Goal: Transaction & Acquisition: Download file/media

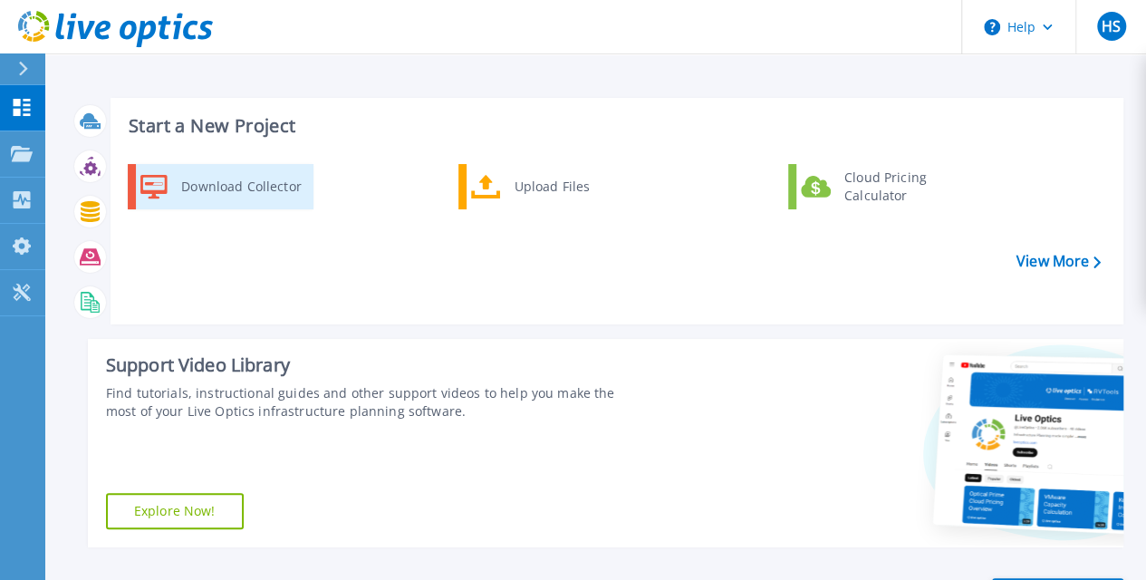
click at [271, 193] on div "Download Collector" at bounding box center [240, 187] width 137 height 36
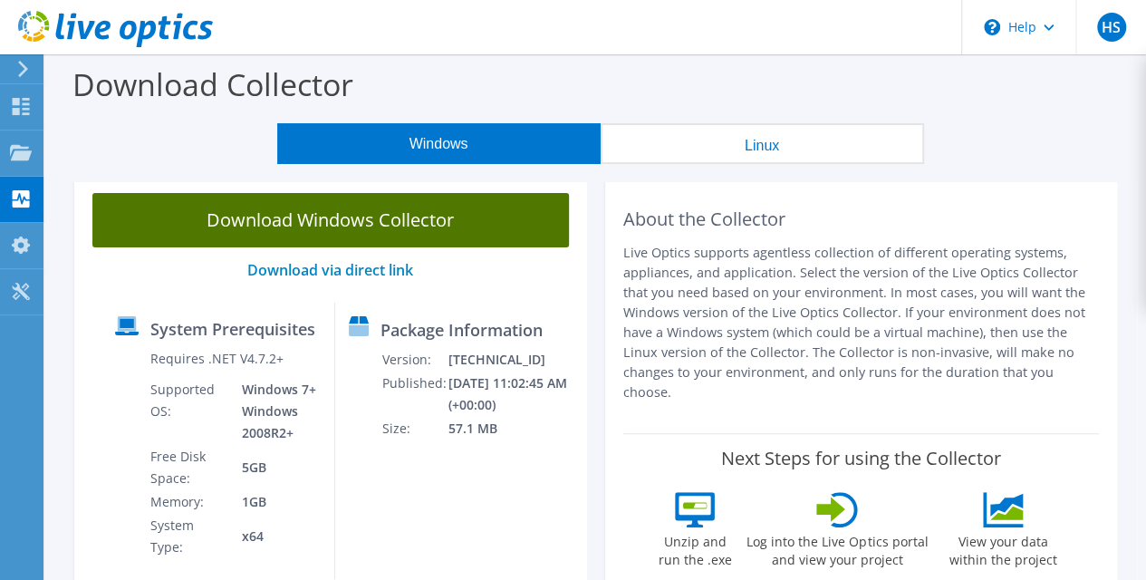
click at [263, 217] on link "Download Windows Collector" at bounding box center [330, 220] width 477 height 54
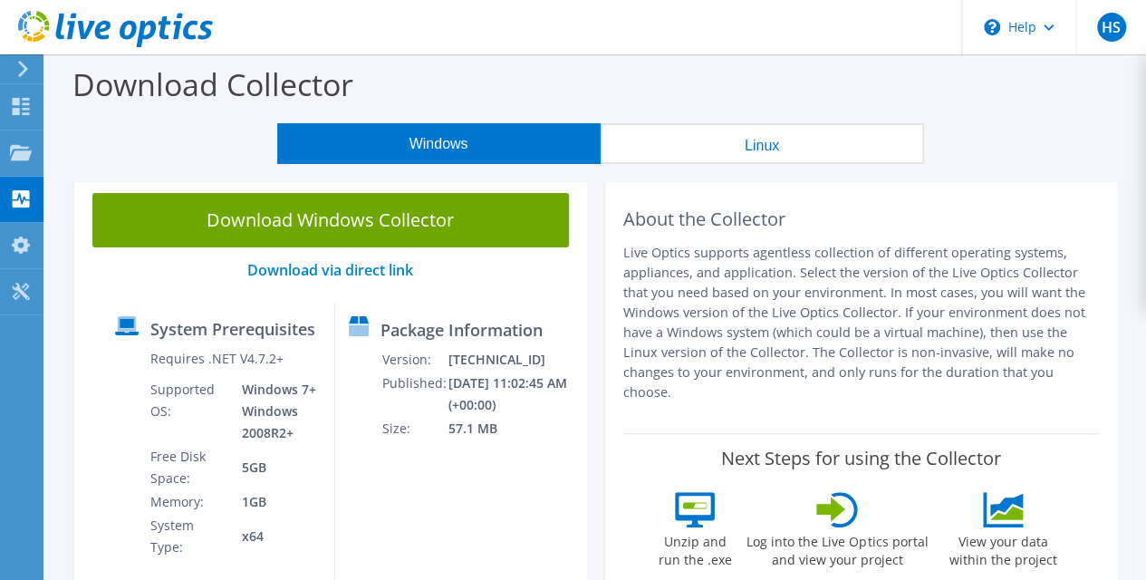
click at [1079, 140] on div "Windows Linux" at bounding box center [600, 143] width 1074 height 41
click at [27, 102] on use at bounding box center [21, 106] width 17 height 17
click at [22, 103] on icon at bounding box center [21, 106] width 22 height 17
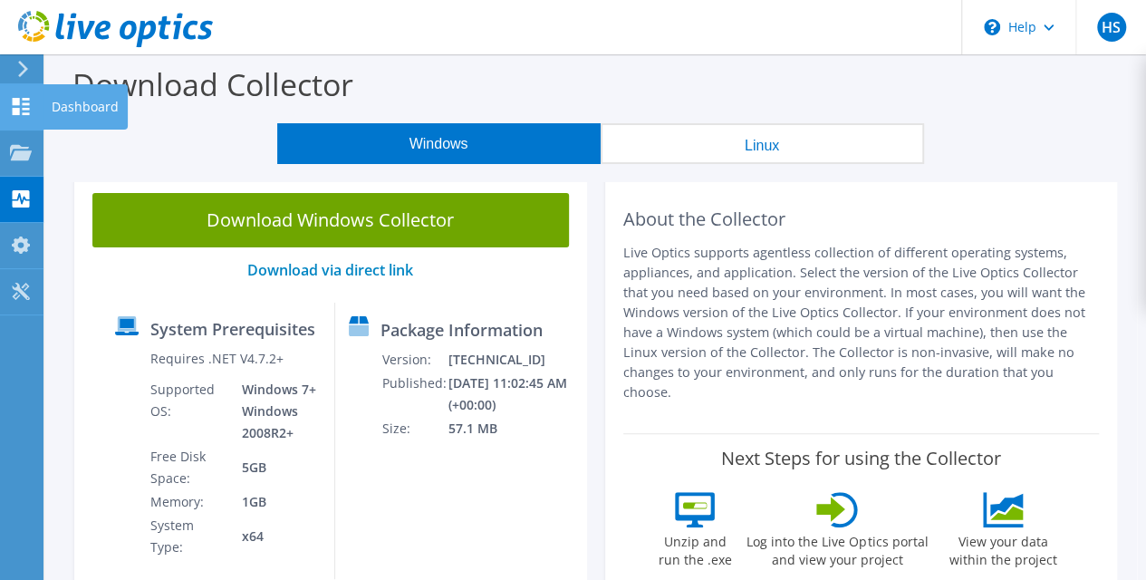
click at [22, 103] on icon at bounding box center [21, 106] width 22 height 17
